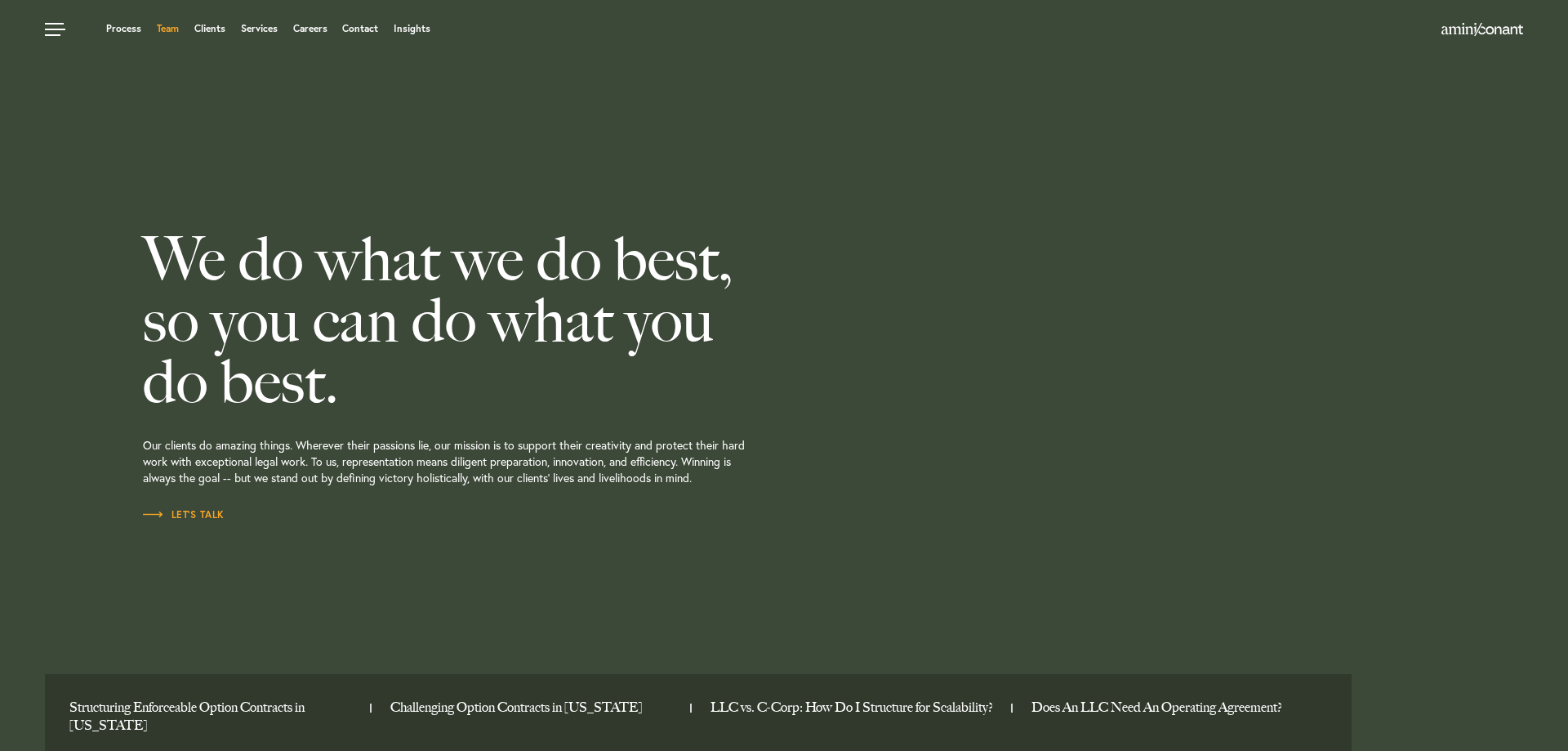
click at [164, 29] on link "Team" at bounding box center [168, 29] width 22 height 10
